Goal: Learn about a topic

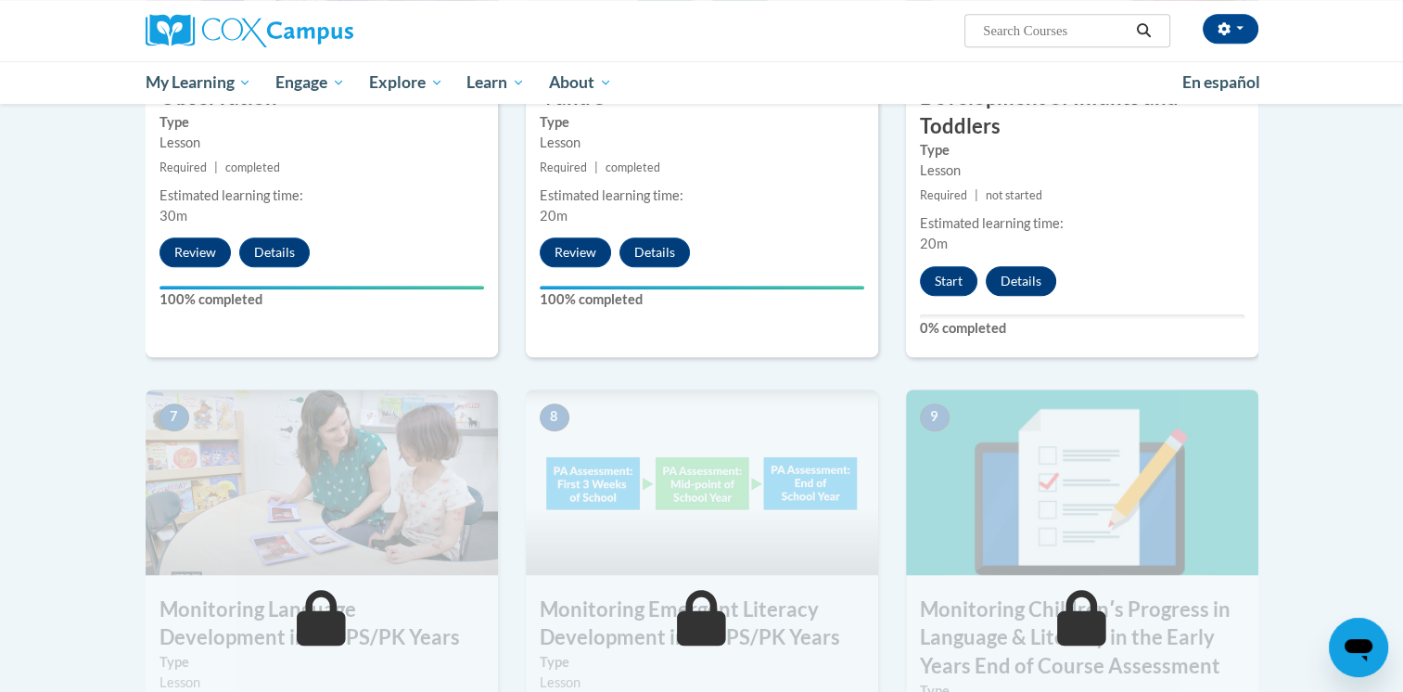
scroll to position [1190, 0]
click at [940, 275] on button "Start" at bounding box center [948, 281] width 57 height 30
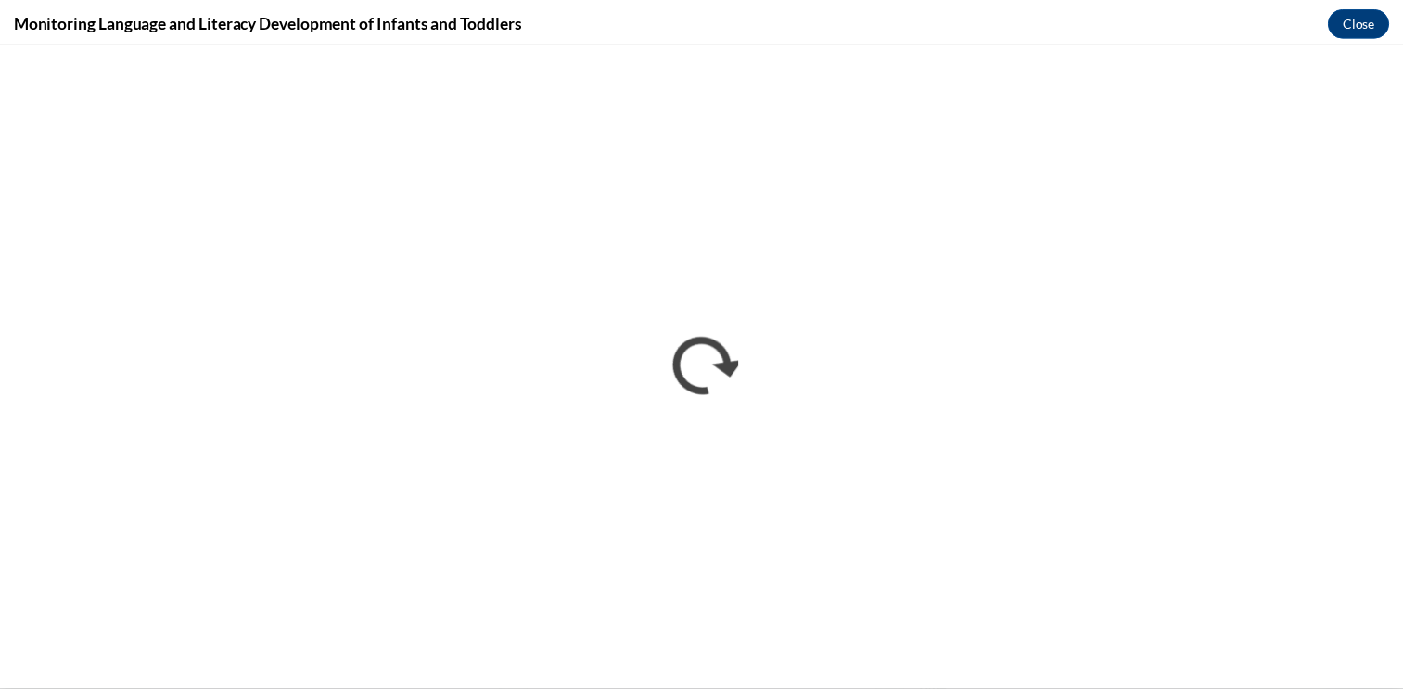
scroll to position [0, 0]
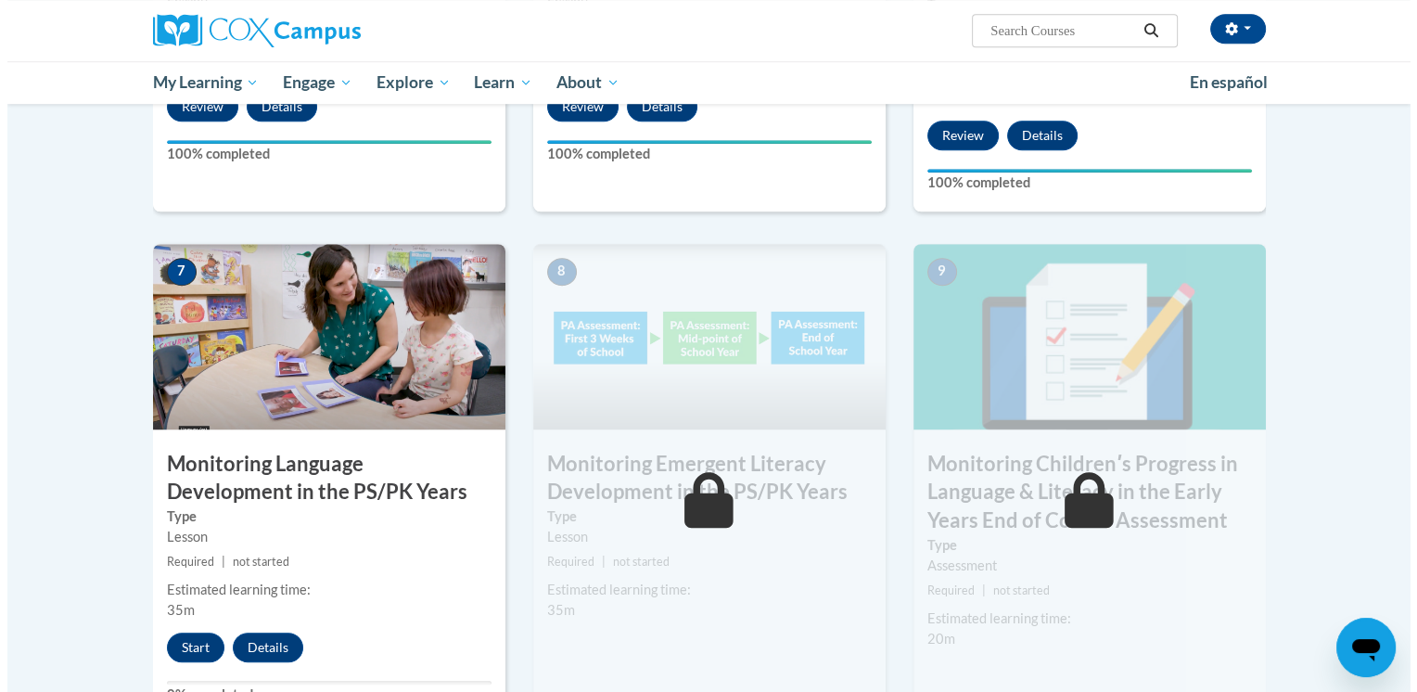
scroll to position [1339, 0]
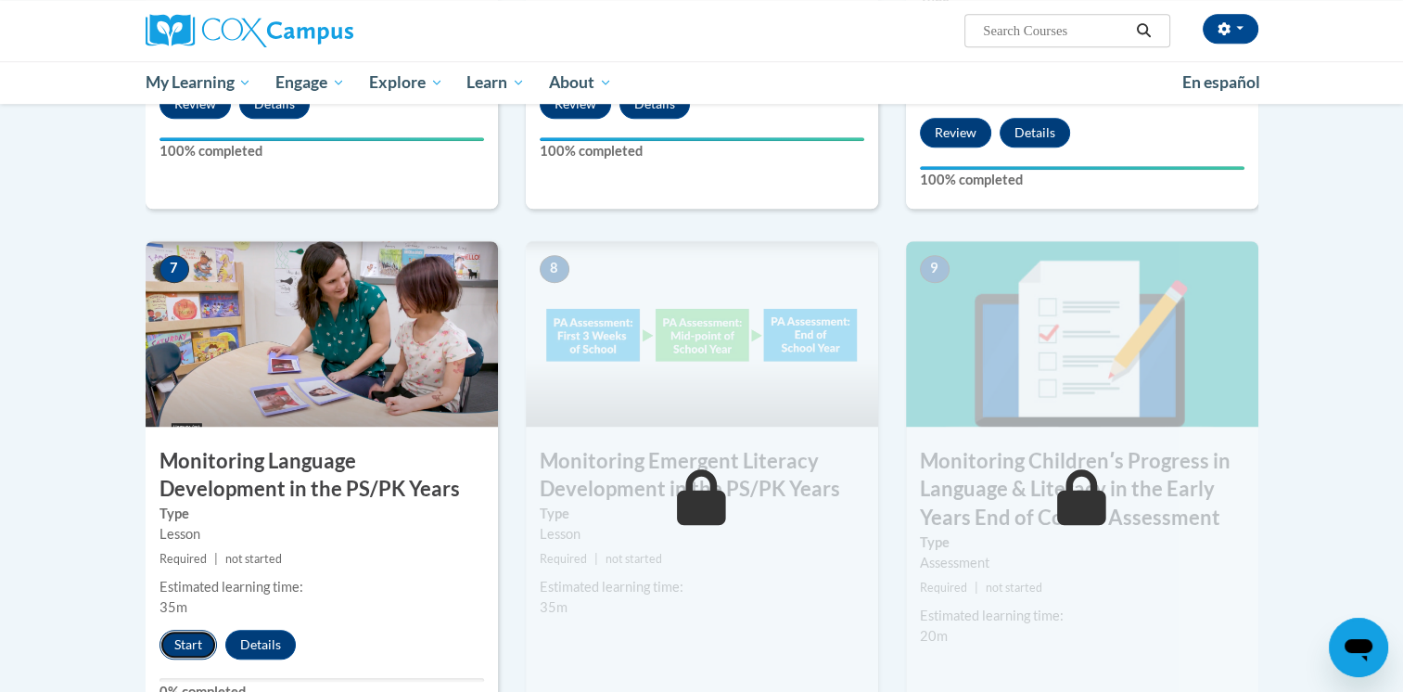
click at [185, 647] on button "Start" at bounding box center [187, 644] width 57 height 30
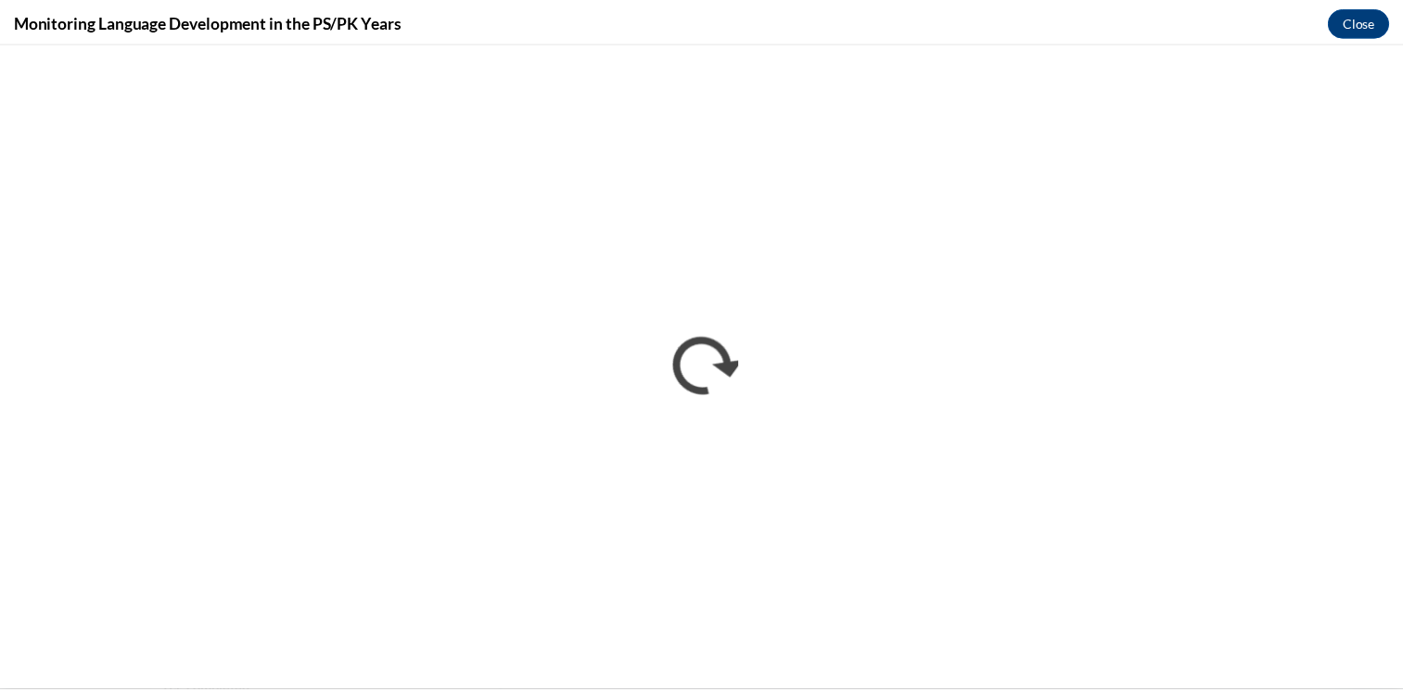
scroll to position [0, 0]
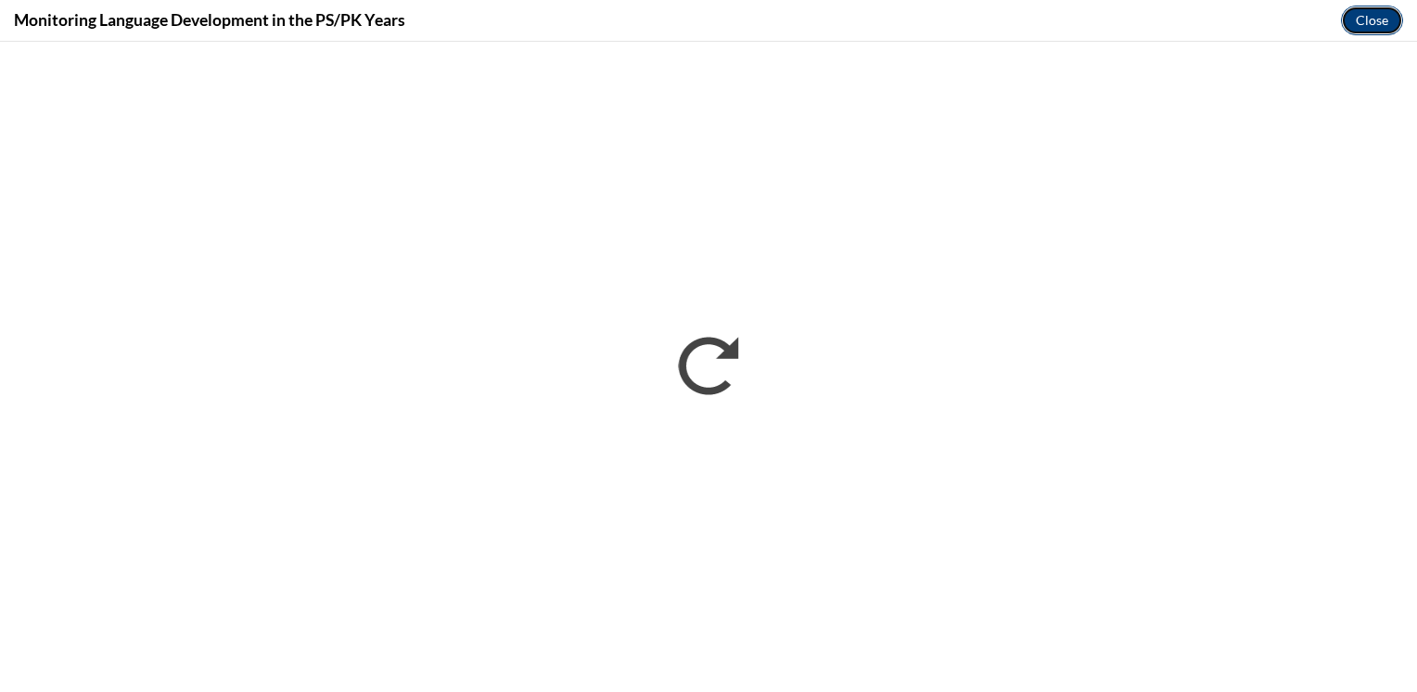
click at [1380, 19] on button "Close" at bounding box center [1372, 21] width 62 height 30
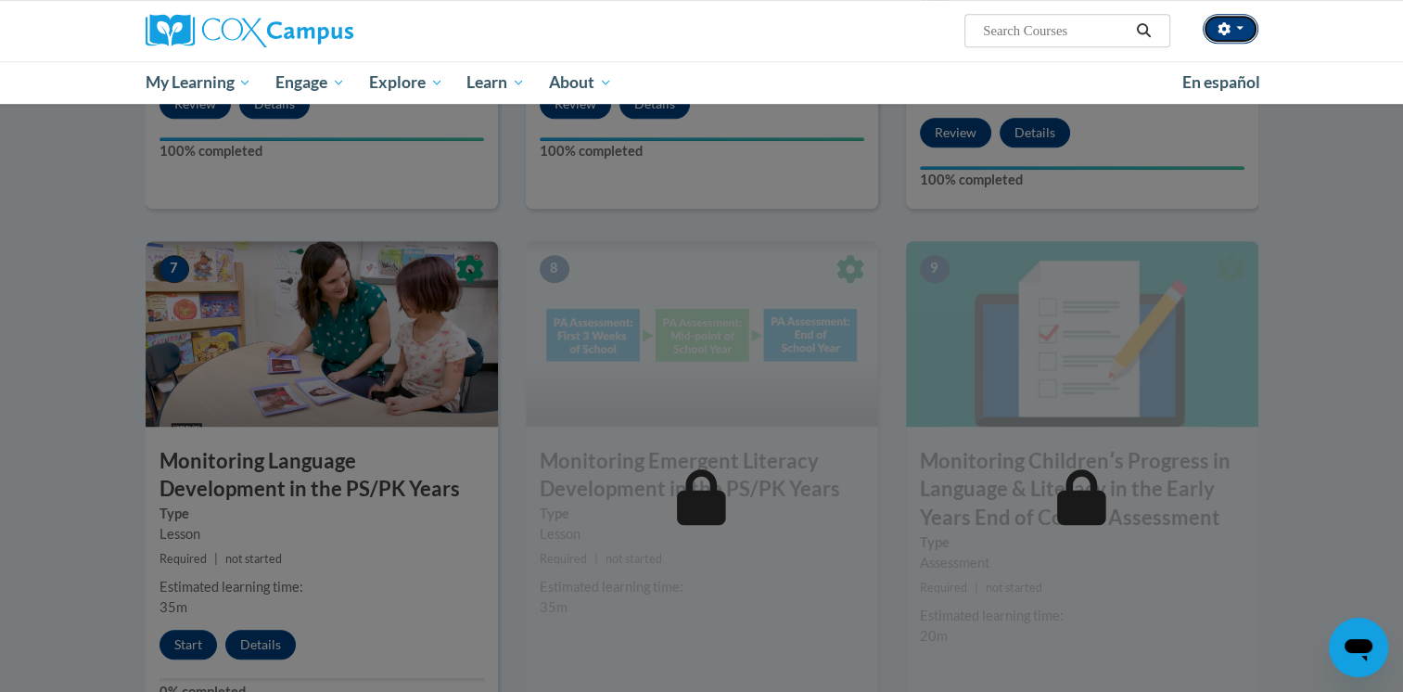
click at [1239, 32] on button "button" at bounding box center [1230, 29] width 56 height 30
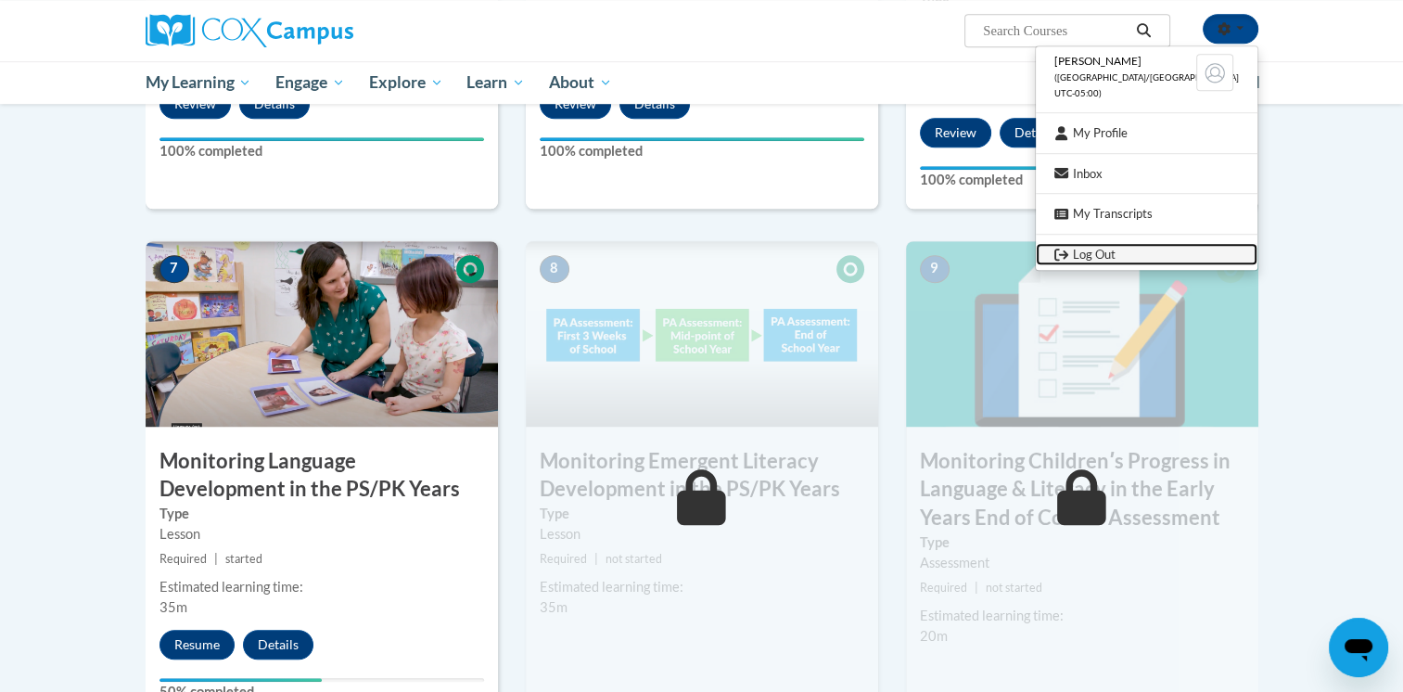
click at [1138, 255] on link "Log Out" at bounding box center [1147, 254] width 222 height 23
